Goal: Task Accomplishment & Management: Complete application form

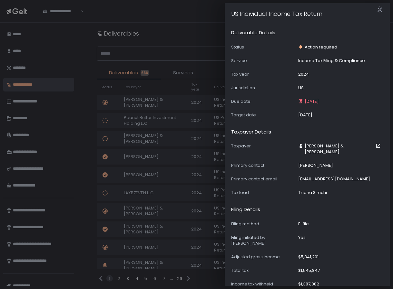
scroll to position [102, 0]
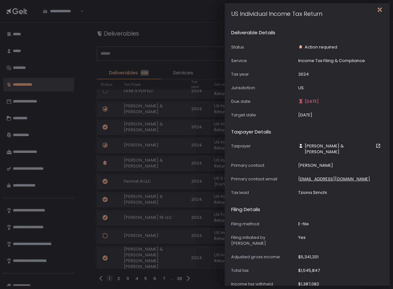
click at [379, 9] on icon "button" at bounding box center [380, 10] width 4 height 8
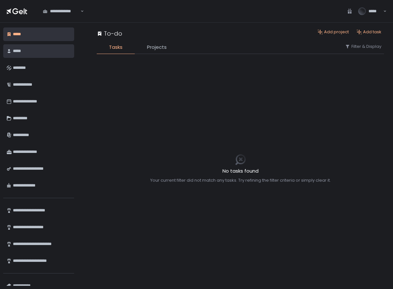
click at [33, 52] on div "*****" at bounding box center [41, 51] width 56 height 11
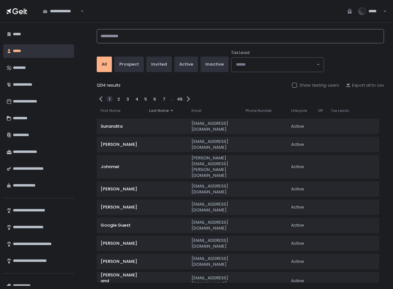
click at [164, 33] on input at bounding box center [241, 36] width 288 height 14
click at [150, 38] on input at bounding box center [241, 36] width 288 height 14
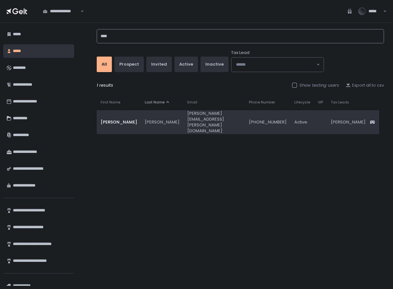
type input "****"
click at [184, 118] on td "lindsey.m.mcinerney@gmail.com" at bounding box center [215, 122] width 62 height 24
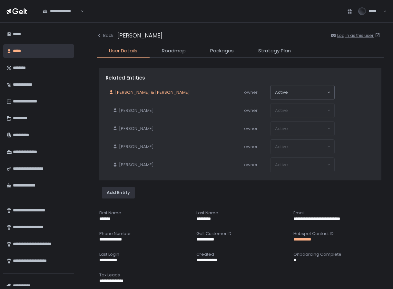
click at [150, 92] on span "Lindsey & Mitchell McInerney" at bounding box center [152, 92] width 75 height 6
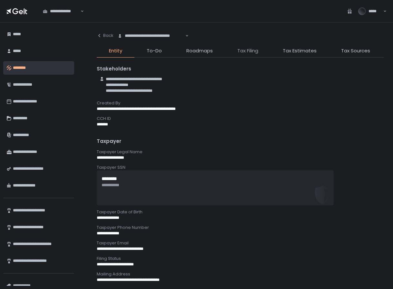
click at [249, 52] on span "Tax Filing" at bounding box center [248, 50] width 21 height 7
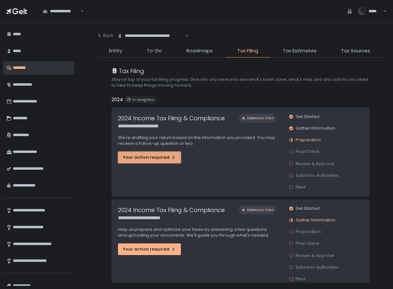
click at [164, 159] on div "Your action required" at bounding box center [149, 157] width 53 height 6
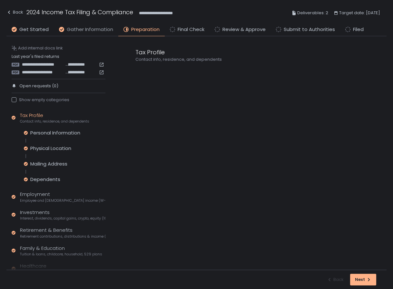
click at [87, 29] on span "Gather Information" at bounding box center [90, 29] width 46 height 7
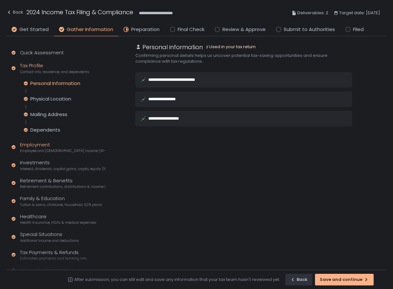
scroll to position [23, 0]
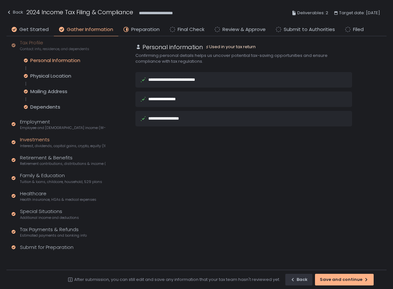
click at [36, 137] on div "Investments Interest, dividends, capital gains, crypto, equity (1099s, K-1s)" at bounding box center [63, 142] width 86 height 12
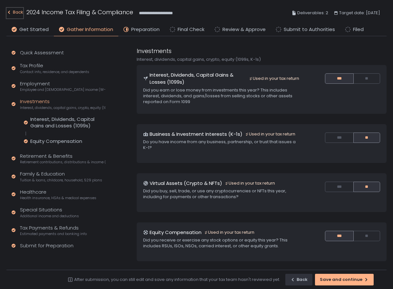
click at [18, 12] on div "Back" at bounding box center [14, 12] width 17 height 8
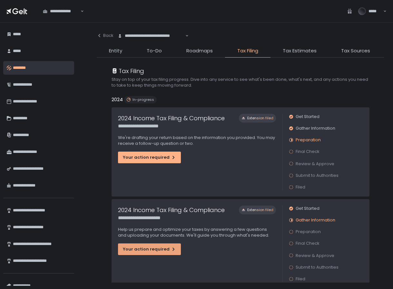
click at [171, 250] on icon "button" at bounding box center [173, 248] width 5 height 5
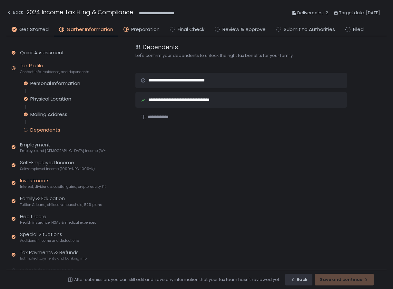
click at [31, 183] on div "Investments Interest, dividends, capital gains, crypto, equity (1099s, K-1s)" at bounding box center [63, 183] width 86 height 12
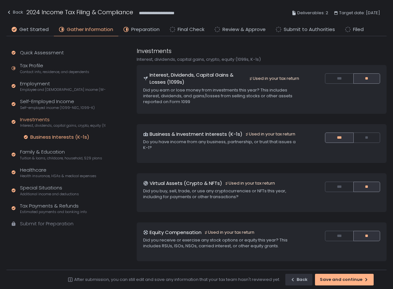
click at [68, 136] on div "Business Interests (K-1s)" at bounding box center [59, 137] width 59 height 6
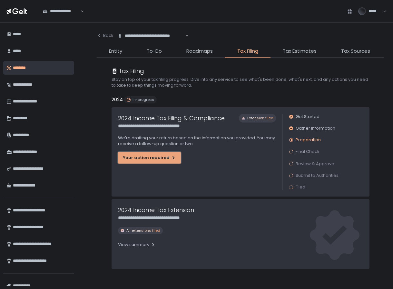
click at [167, 159] on div "Your action required" at bounding box center [149, 158] width 53 height 6
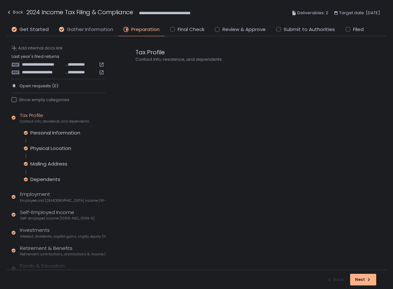
click at [104, 30] on span "Gather Information" at bounding box center [90, 29] width 46 height 7
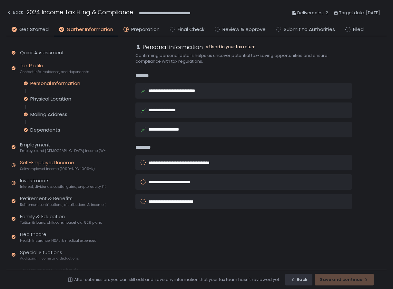
click at [56, 162] on div "Self-Employed Income Self-employed income (1099-NEC, 1099-K)" at bounding box center [57, 165] width 75 height 12
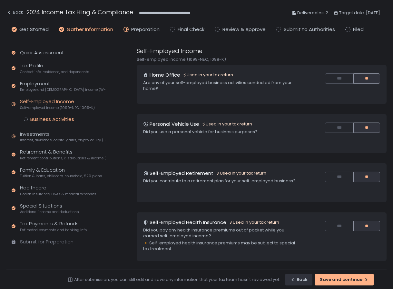
click at [63, 118] on div "Business Activities" at bounding box center [52, 119] width 44 height 6
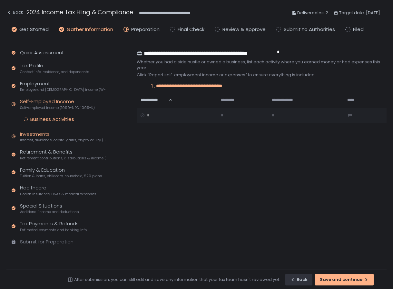
click at [41, 133] on div "Investments Interest, dividends, capital gains, crypto, equity (1099s, K-1s)" at bounding box center [63, 136] width 86 height 12
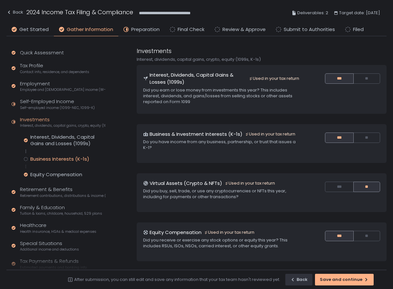
click at [49, 156] on div "Business Interests (K-1s)" at bounding box center [59, 159] width 59 height 6
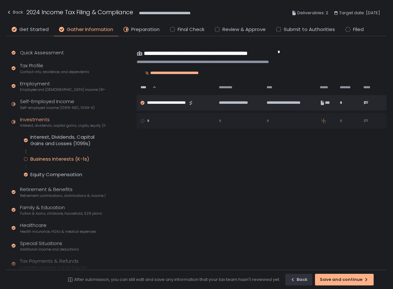
scroll to position [32, 0]
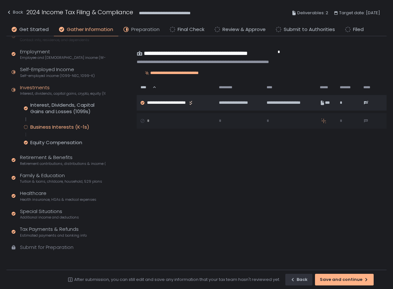
click at [149, 28] on span "Preparation" at bounding box center [145, 29] width 28 height 7
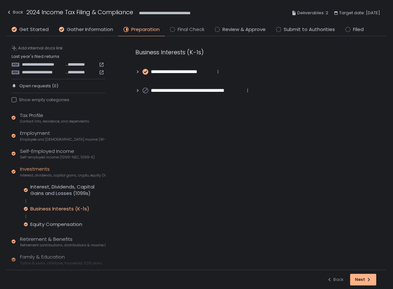
click at [185, 28] on span "Final Check" at bounding box center [191, 29] width 27 height 7
click at [237, 29] on span "Review & Approve" at bounding box center [244, 29] width 43 height 7
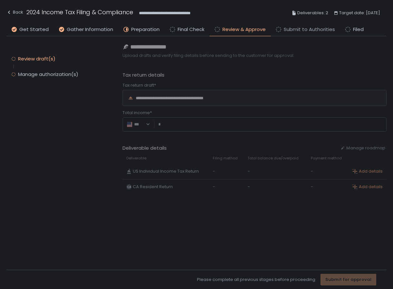
click at [285, 30] on span "Submit to Authorities" at bounding box center [309, 29] width 51 height 7
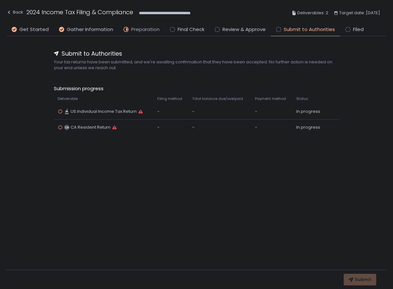
click at [131, 32] on span "Preparation" at bounding box center [145, 29] width 28 height 7
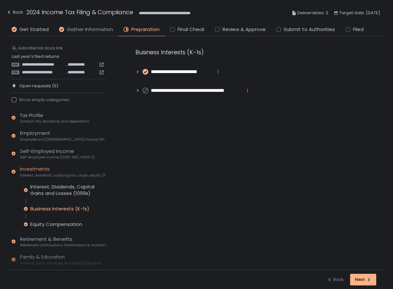
click at [100, 31] on span "Gather Information" at bounding box center [90, 29] width 46 height 7
